Goal: Task Accomplishment & Management: Manage account settings

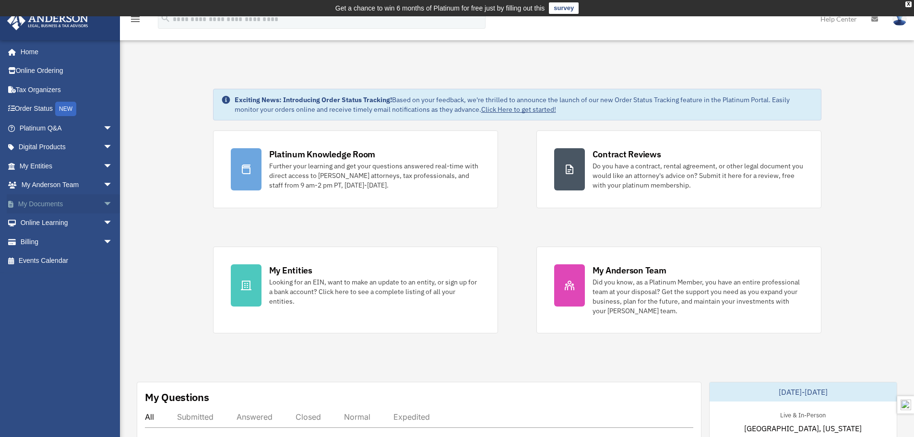
click at [32, 207] on link "My Documents arrow_drop_down" at bounding box center [67, 203] width 120 height 19
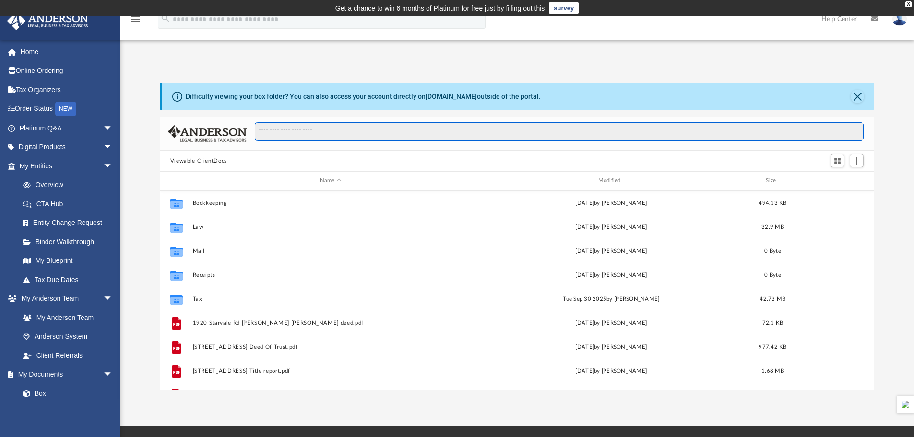
click at [340, 134] on input "Search files and folders" at bounding box center [559, 131] width 609 height 18
type input "******"
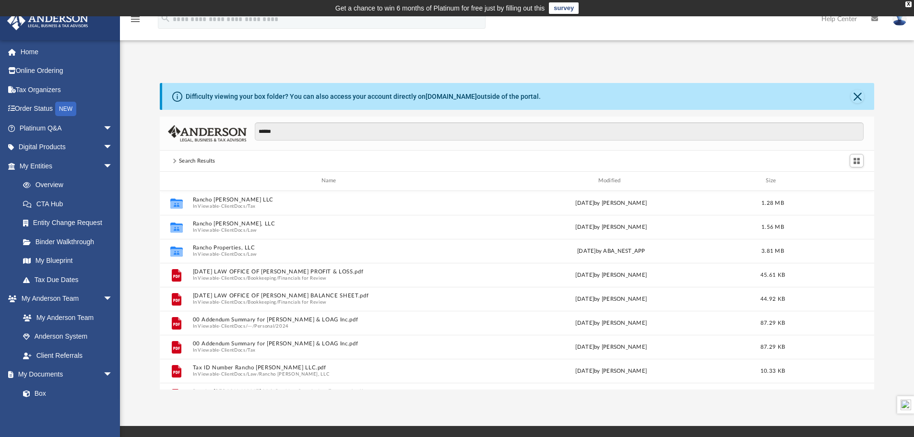
click at [196, 159] on div "Search Results" at bounding box center [197, 161] width 36 height 9
click at [859, 96] on button "Close" at bounding box center [857, 96] width 13 height 13
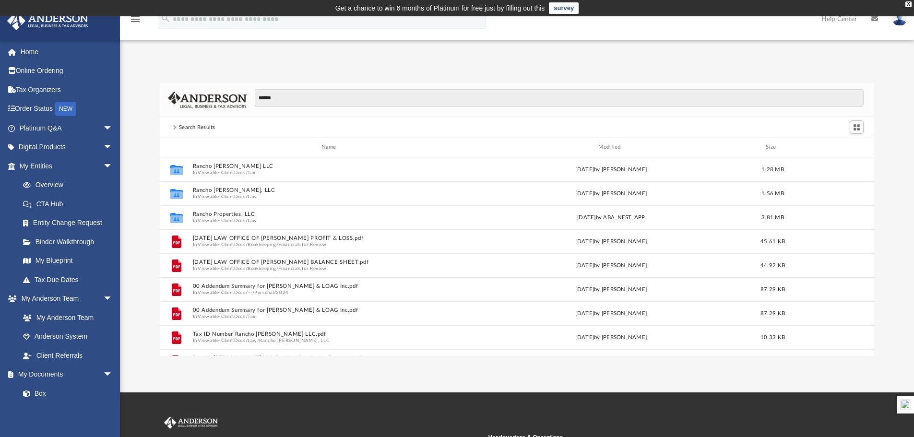
click at [163, 120] on div "Search Results" at bounding box center [517, 127] width 715 height 21
click at [489, 81] on div "Difficulty viewing your box folder? You can also access your account directly o…" at bounding box center [517, 209] width 794 height 293
click at [287, 92] on input "******" at bounding box center [559, 98] width 609 height 18
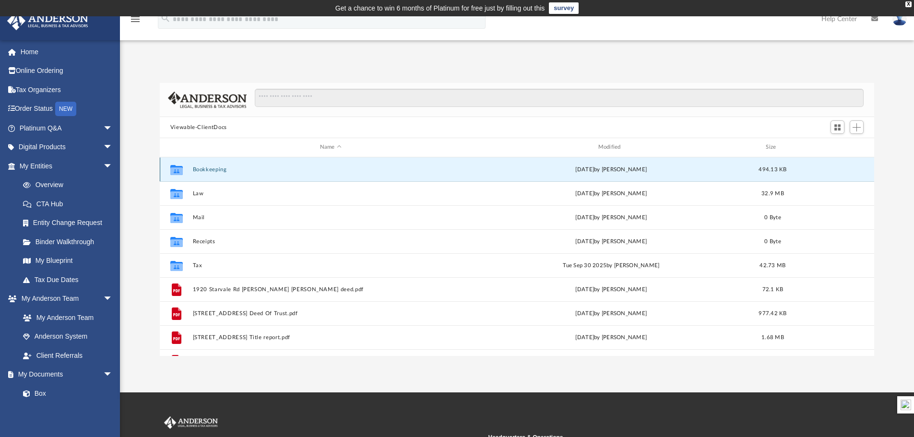
click at [211, 169] on button "Bookkeeping" at bounding box center [330, 170] width 276 height 6
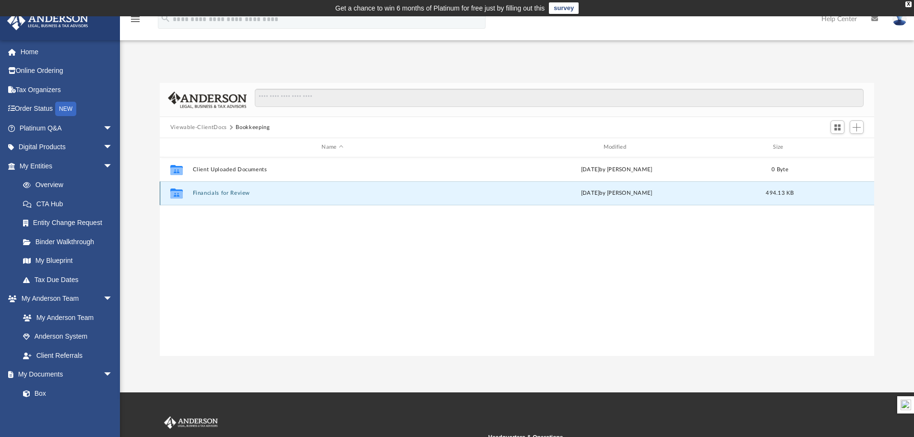
click at [224, 191] on button "Financials for Review" at bounding box center [332, 193] width 280 height 6
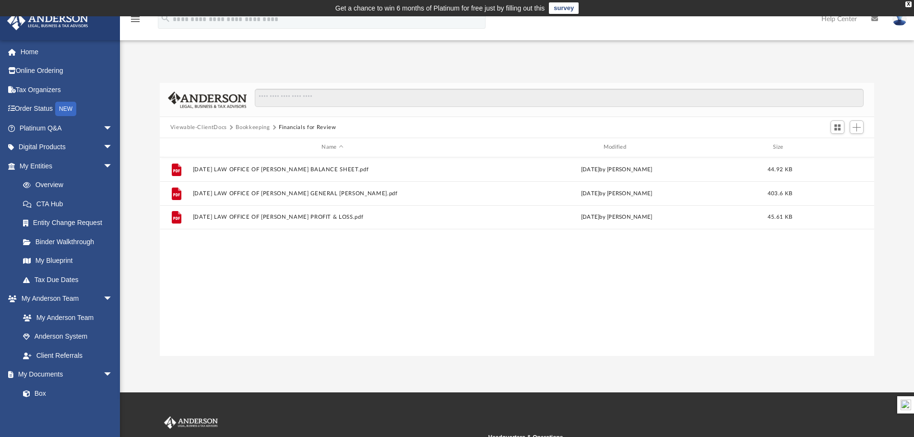
click at [214, 126] on button "Viewable-ClientDocs" at bounding box center [198, 127] width 57 height 9
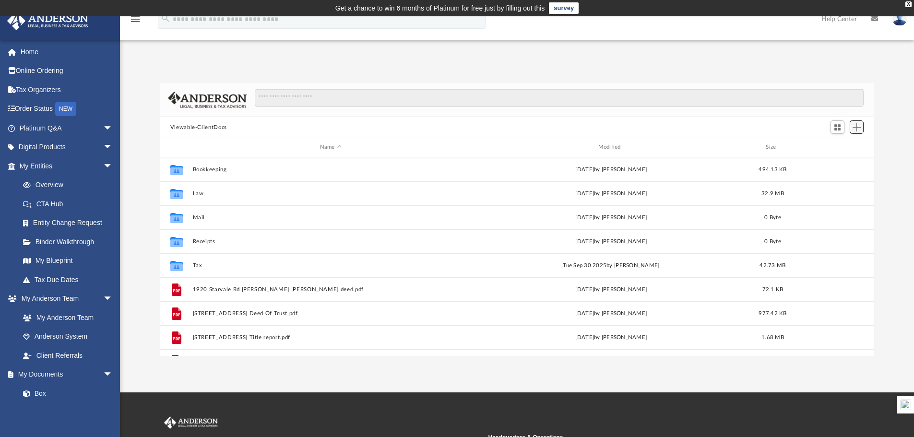
click at [859, 130] on span "Add" at bounding box center [857, 127] width 8 height 8
click at [831, 148] on li "Upload" at bounding box center [843, 147] width 31 height 10
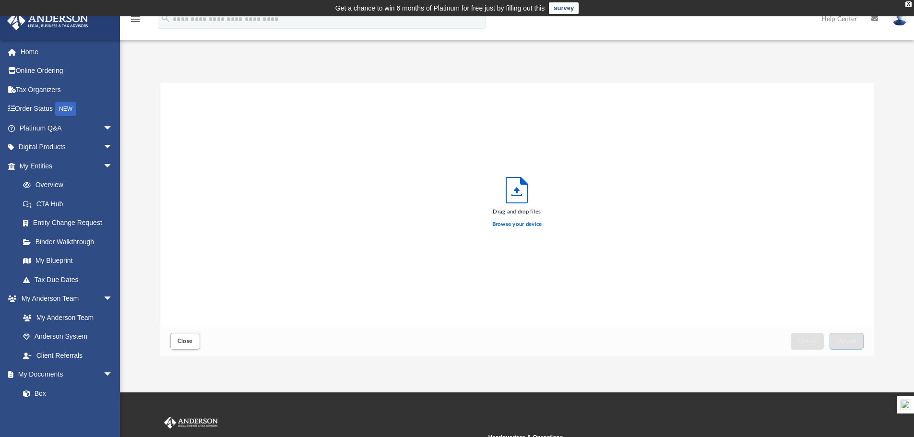
scroll to position [236, 707]
click at [524, 225] on label "Browse your device" at bounding box center [517, 224] width 50 height 9
click at [0, 0] on input "Browse your device" at bounding box center [0, 0] width 0 height 0
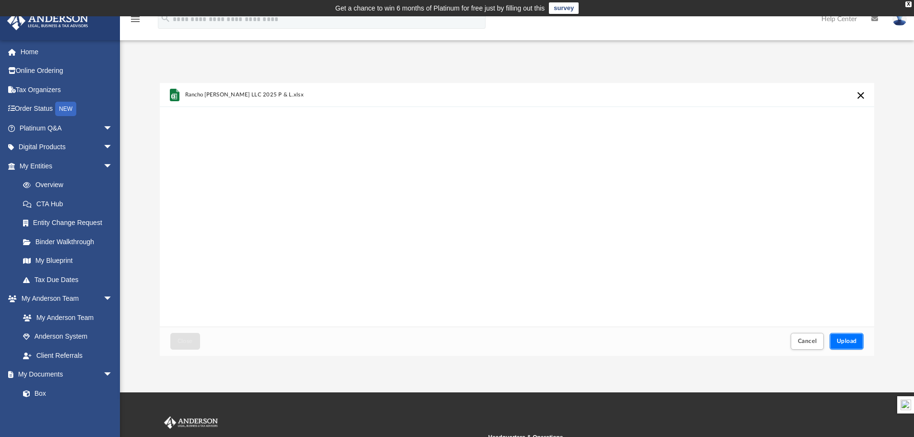
click at [846, 343] on span "Upload" at bounding box center [847, 341] width 20 height 6
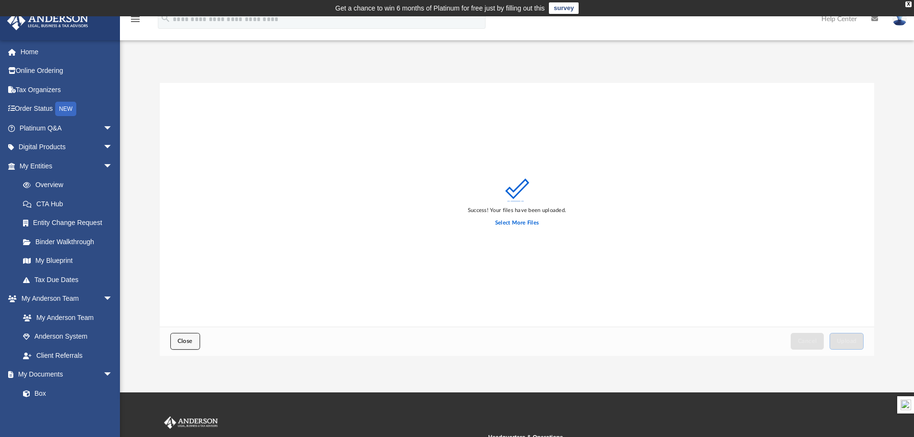
click at [190, 338] on button "Close" at bounding box center [185, 341] width 30 height 17
